Goal: Find contact information: Find contact information

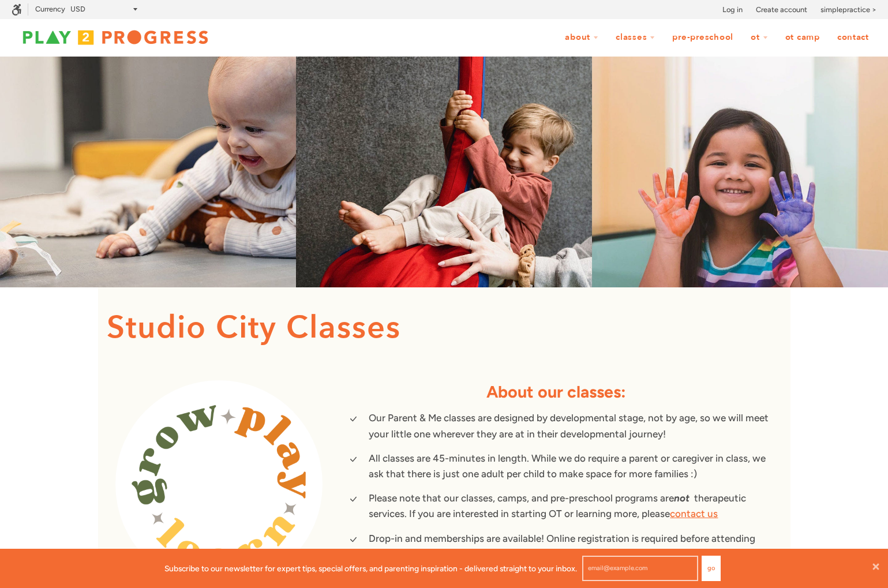
click at [699, 40] on link "Pre-Preschool" at bounding box center [703, 38] width 76 height 22
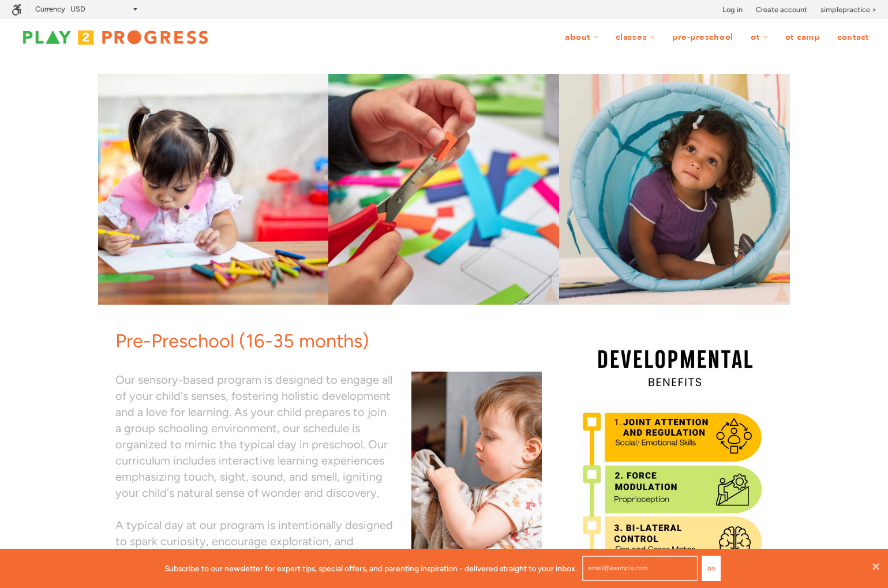
click at [856, 39] on link "Contact" at bounding box center [853, 38] width 47 height 22
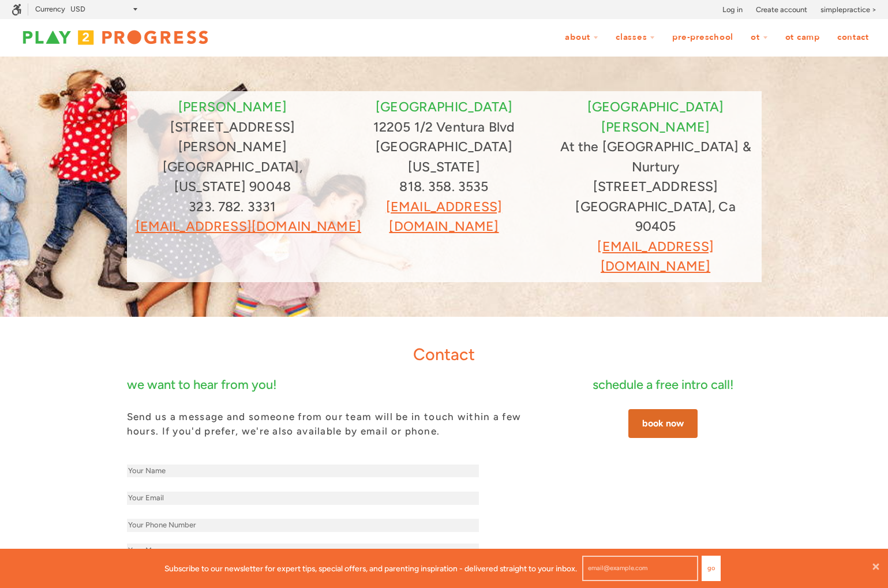
scroll to position [39, 888]
drag, startPoint x: 374, startPoint y: 127, endPoint x: 539, endPoint y: 149, distance: 166.4
click at [539, 149] on div "studio city 12205 1/2 Ventura Blvd Studio City, California 91604 818. 358. 3535…" at bounding box center [444, 167] width 194 height 140
